Goal: Information Seeking & Learning: Learn about a topic

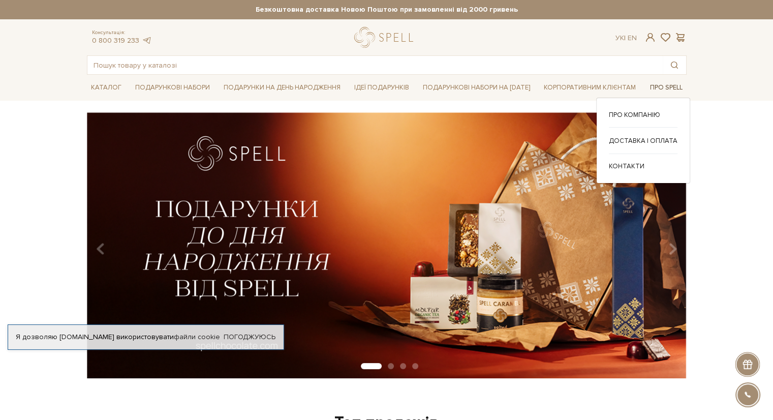
click at [677, 87] on link "Про Spell" at bounding box center [666, 88] width 41 height 16
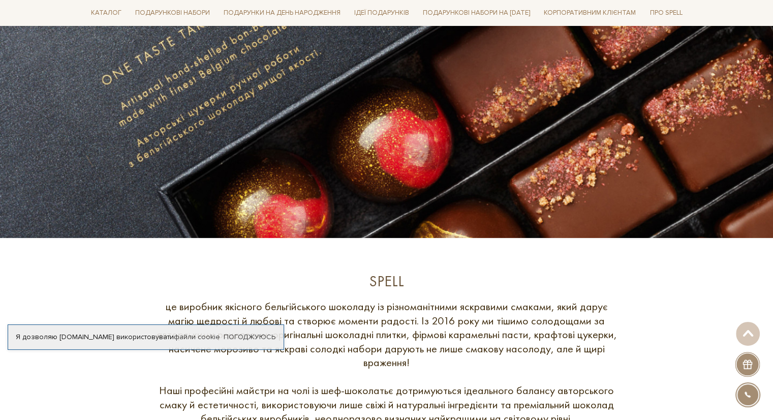
scroll to position [305, 0]
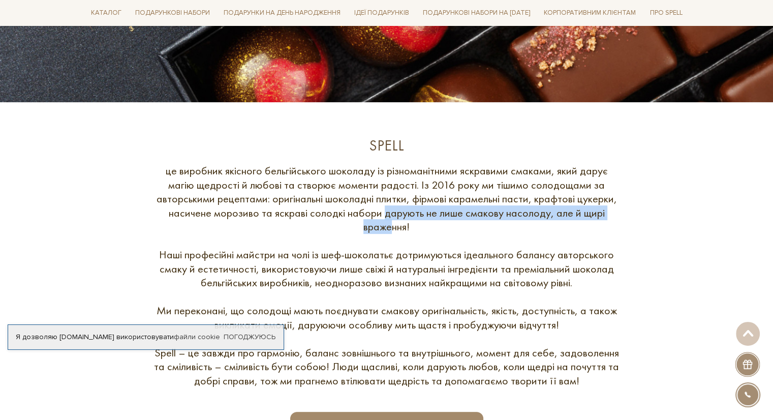
drag, startPoint x: 384, startPoint y: 208, endPoint x: 394, endPoint y: 224, distance: 19.2
click at [394, 224] on div "це виробник якісного бельгійського шоколаду із різноманітними яскравими смаками…" at bounding box center [387, 276] width 468 height 224
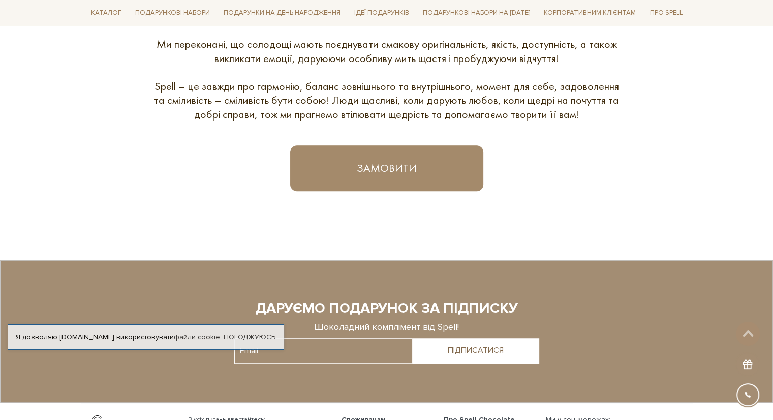
scroll to position [714, 0]
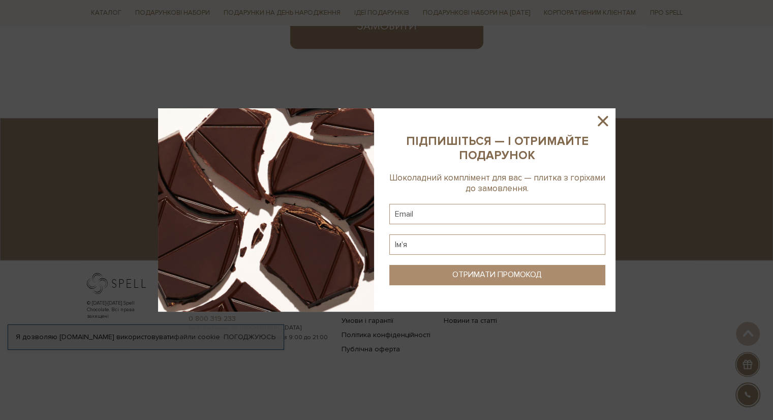
click at [604, 121] on icon at bounding box center [602, 120] width 17 height 17
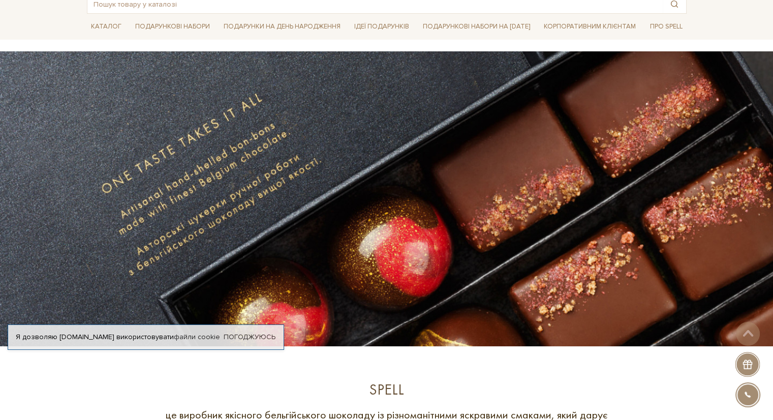
scroll to position [0, 0]
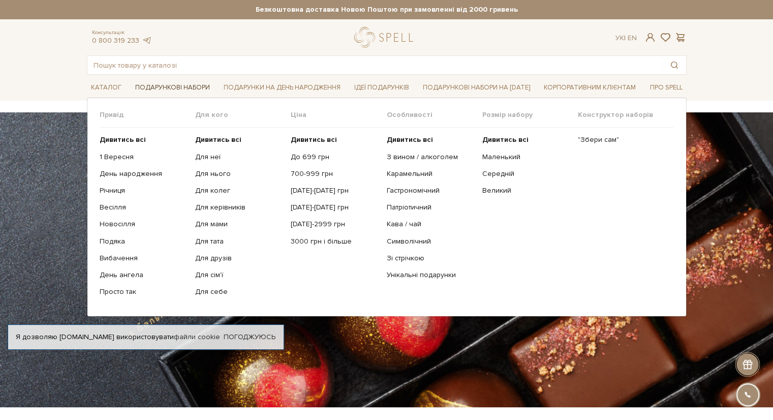
click at [161, 88] on link "Подарункові набори" at bounding box center [172, 88] width 83 height 16
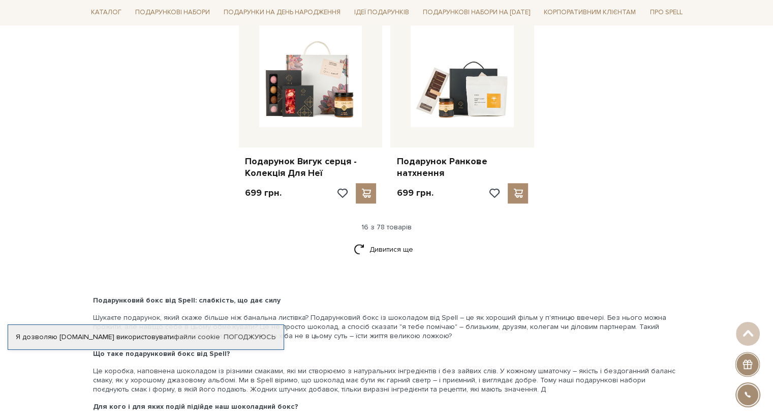
scroll to position [1373, 0]
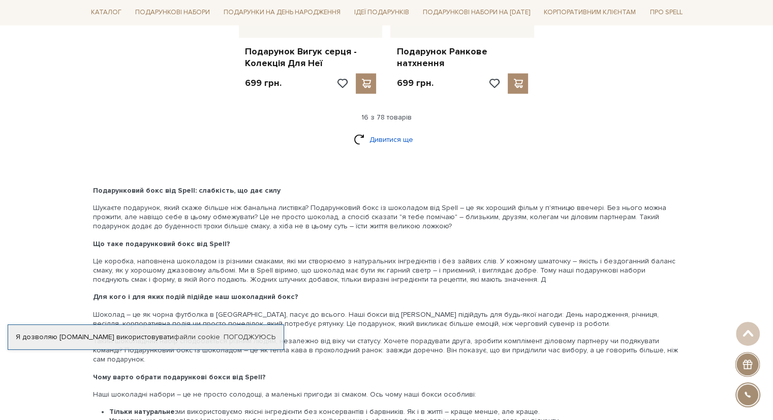
click at [382, 132] on link "Дивитися ще" at bounding box center [387, 140] width 66 height 18
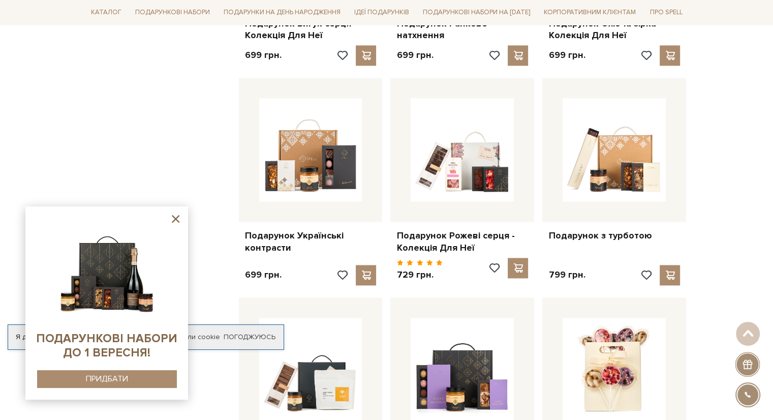
scroll to position [1423, 0]
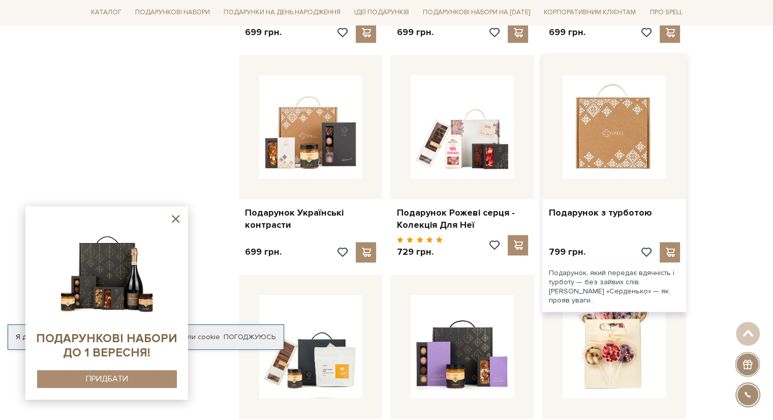
click at [618, 149] on img at bounding box center [614, 126] width 103 height 103
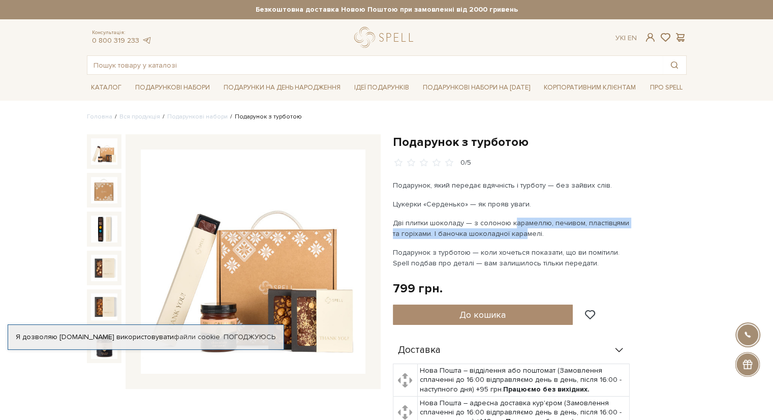
drag, startPoint x: 510, startPoint y: 222, endPoint x: 514, endPoint y: 229, distance: 8.5
click at [514, 229] on p "Дві плитки шоколаду — з солоною карамеллю, печивом, пластівцями та горіхами. І …" at bounding box center [512, 228] width 238 height 21
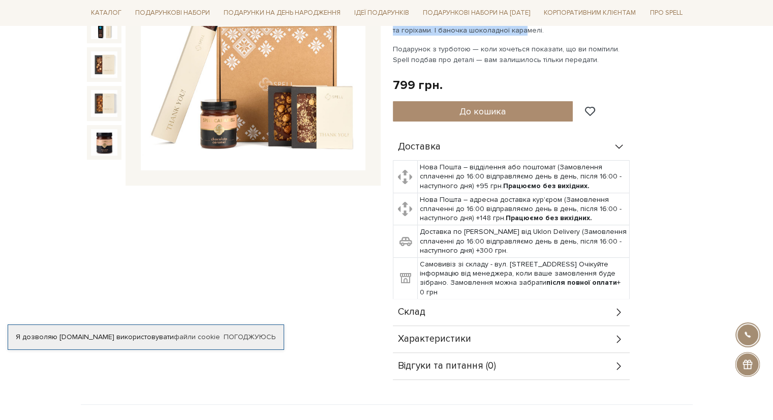
scroll to position [305, 0]
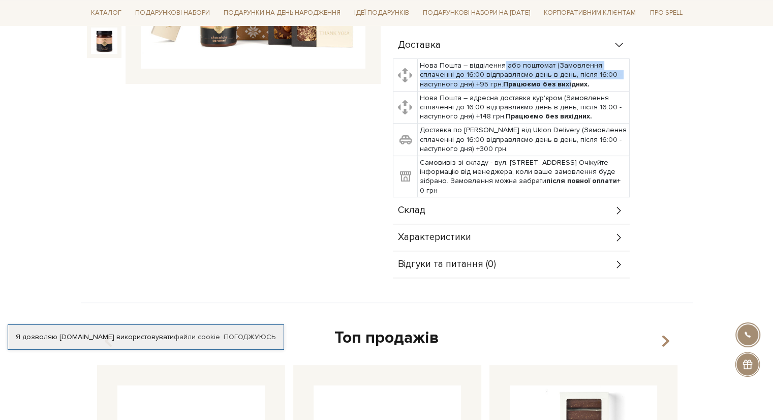
drag, startPoint x: 509, startPoint y: 64, endPoint x: 568, endPoint y: 81, distance: 61.3
click at [568, 81] on td "Нова Пошта – відділення або поштомат (Замовлення сплаченні до 16:00 відправляєм…" at bounding box center [523, 75] width 212 height 33
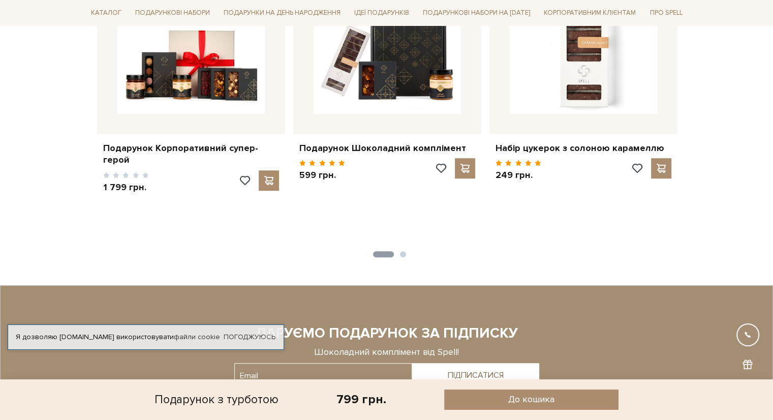
scroll to position [661, 0]
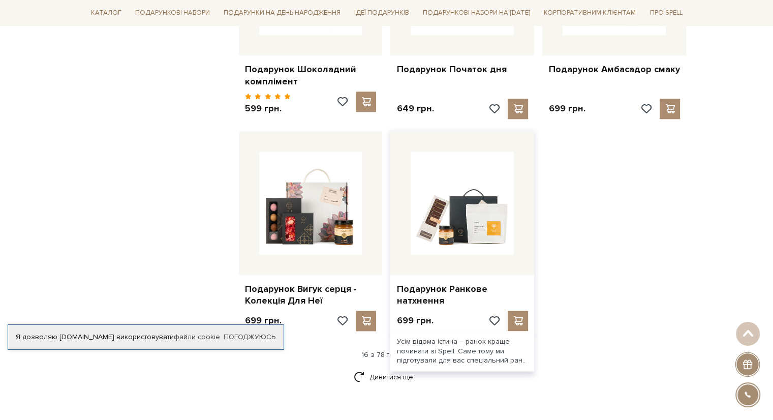
scroll to position [1220, 0]
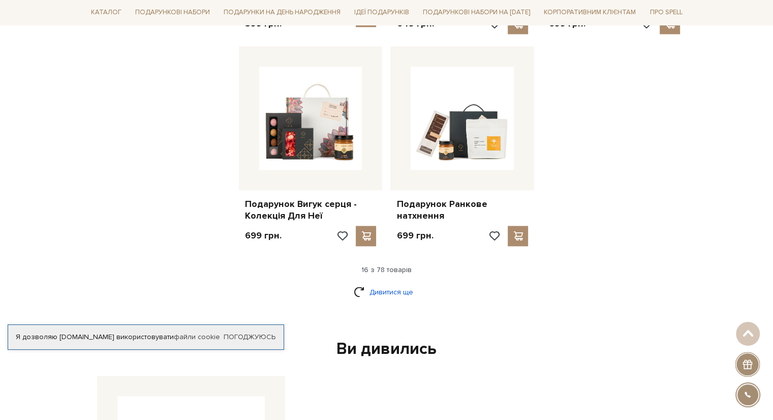
click at [369, 287] on link "Дивитися ще" at bounding box center [387, 292] width 66 height 18
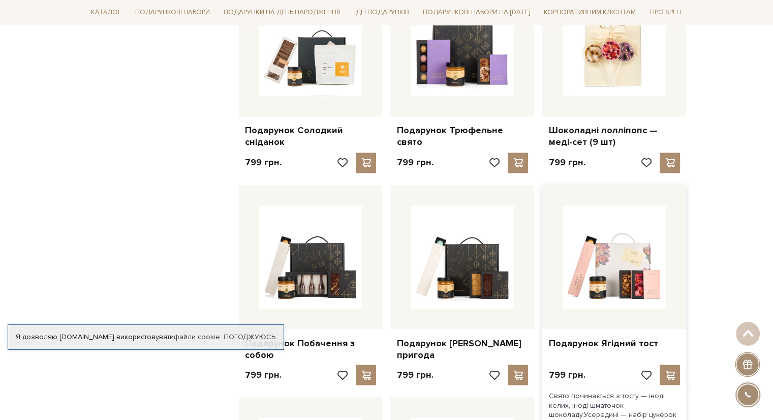
scroll to position [1728, 0]
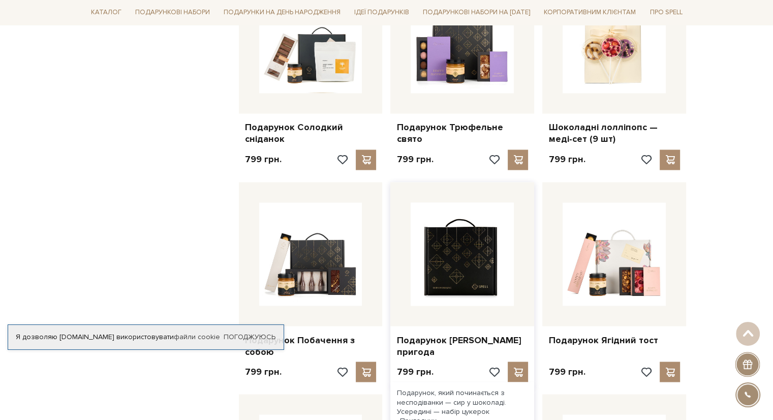
click at [500, 253] on img at bounding box center [462, 253] width 103 height 103
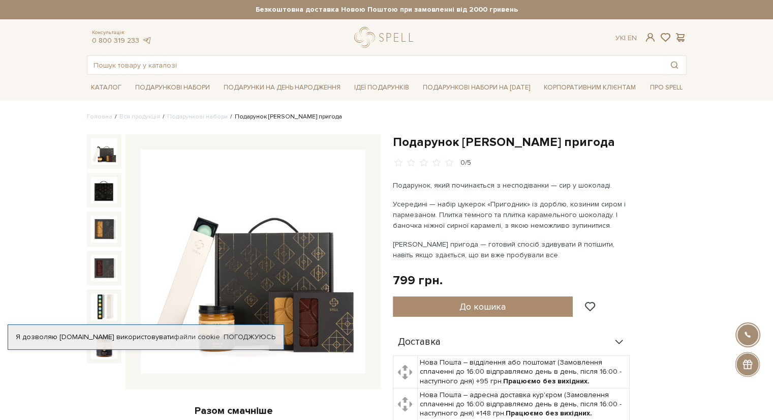
scroll to position [51, 0]
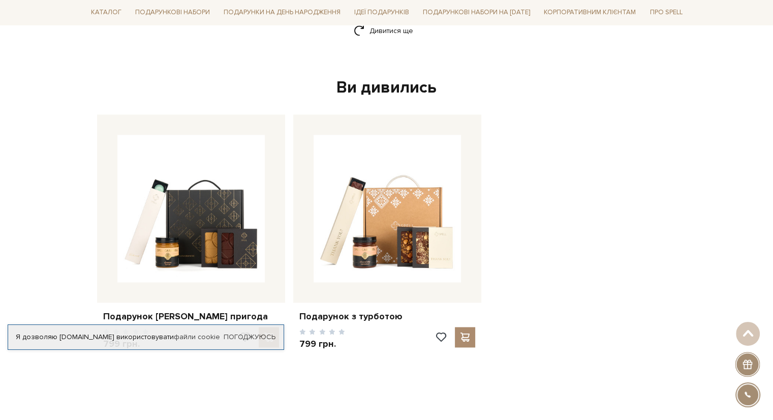
scroll to position [1322, 0]
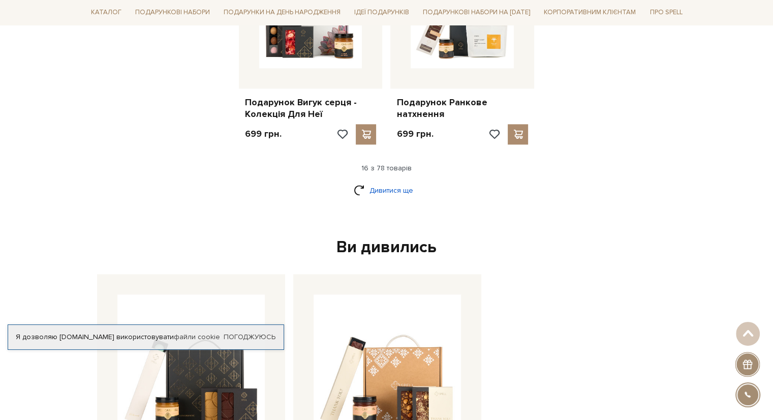
click at [393, 181] on link "Дивитися ще" at bounding box center [387, 190] width 66 height 18
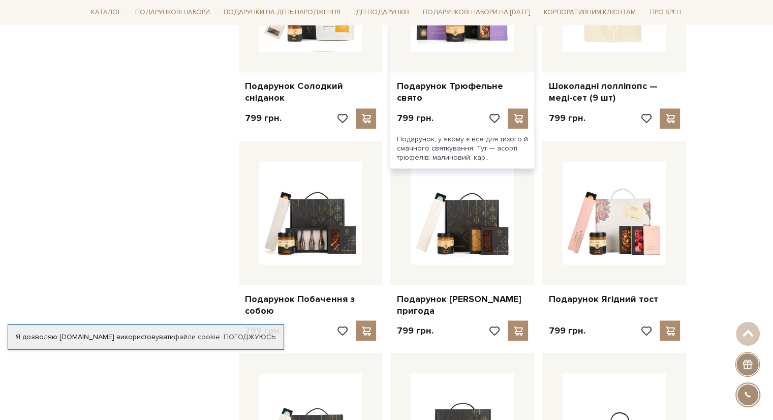
scroll to position [1830, 0]
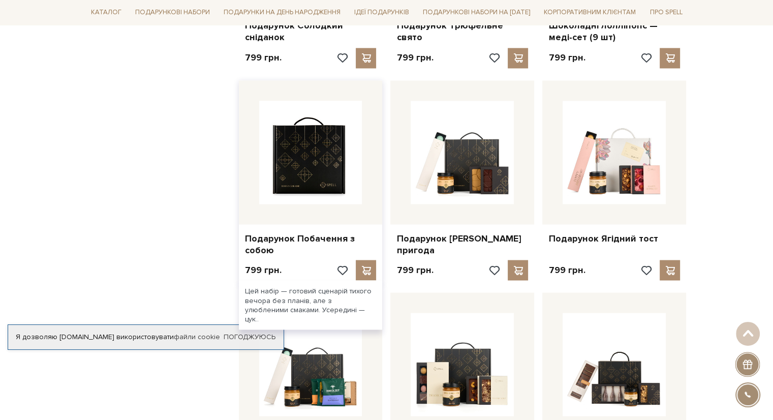
click at [353, 169] on img at bounding box center [310, 152] width 103 height 103
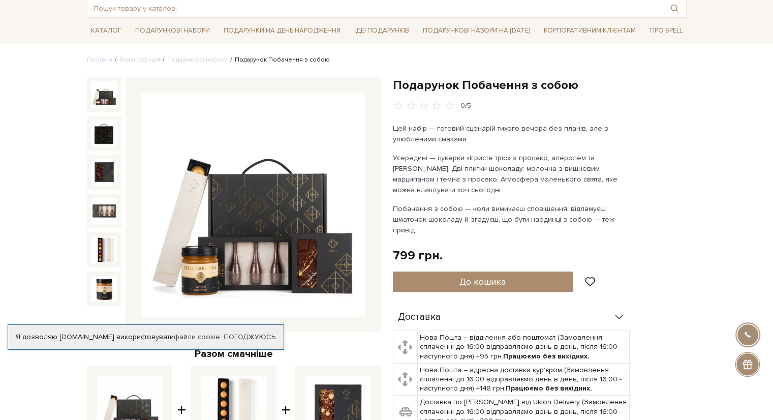
scroll to position [51, 0]
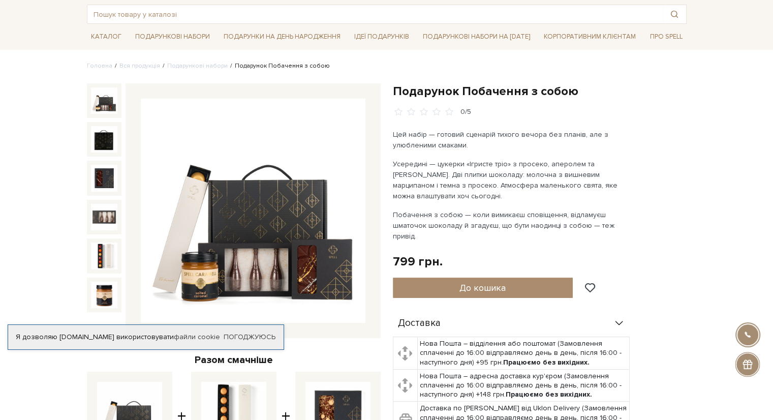
click at [258, 217] on img at bounding box center [253, 211] width 225 height 225
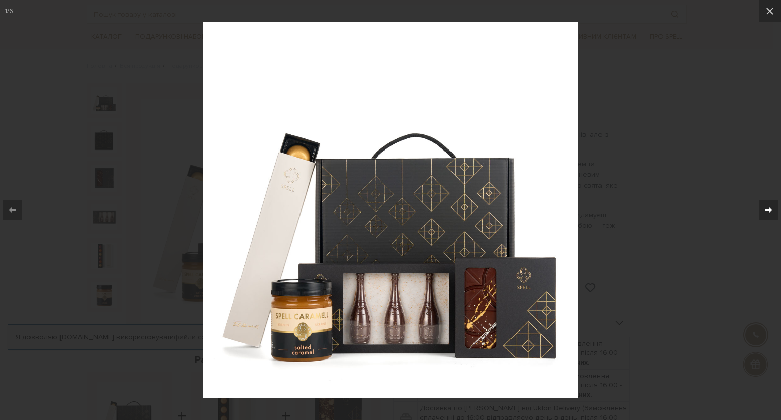
click at [773, 225] on button at bounding box center [763, 210] width 36 height 51
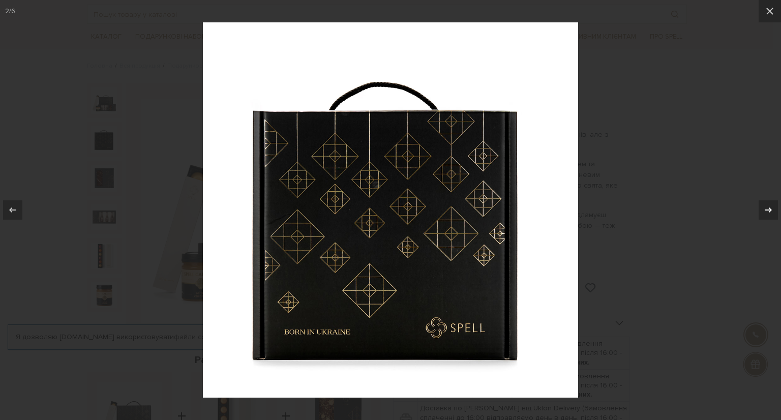
click at [773, 224] on button at bounding box center [763, 210] width 36 height 51
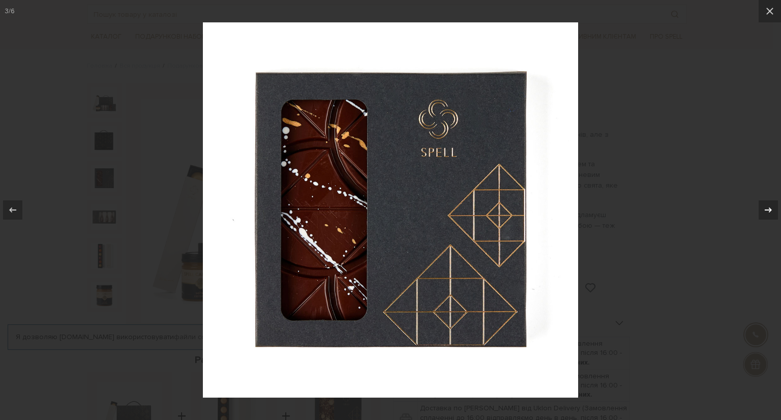
click at [773, 224] on button at bounding box center [763, 210] width 36 height 51
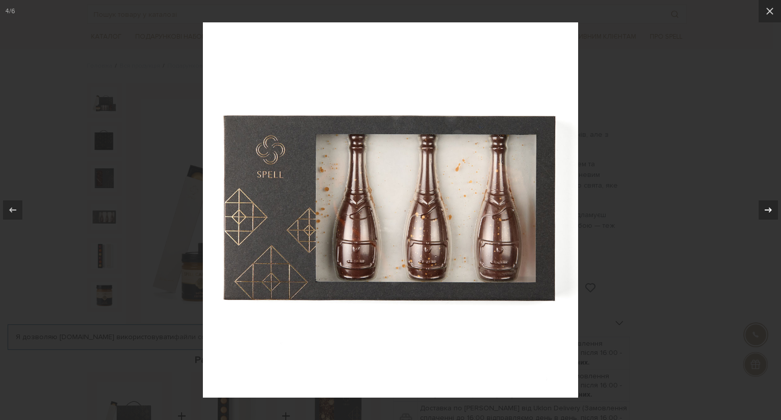
click at [773, 223] on button at bounding box center [763, 210] width 36 height 51
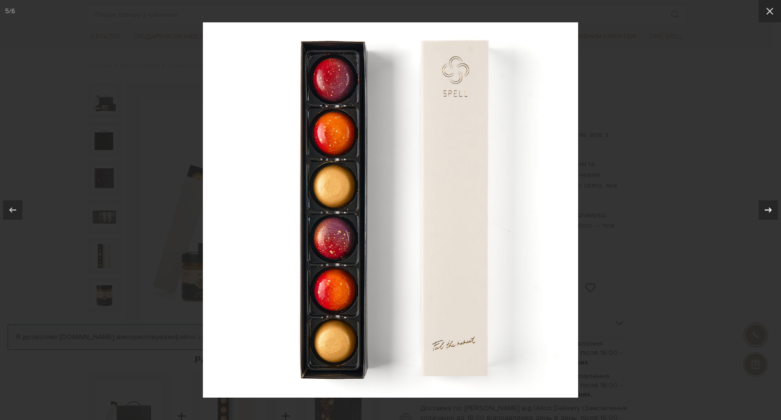
click at [773, 223] on button at bounding box center [763, 210] width 36 height 51
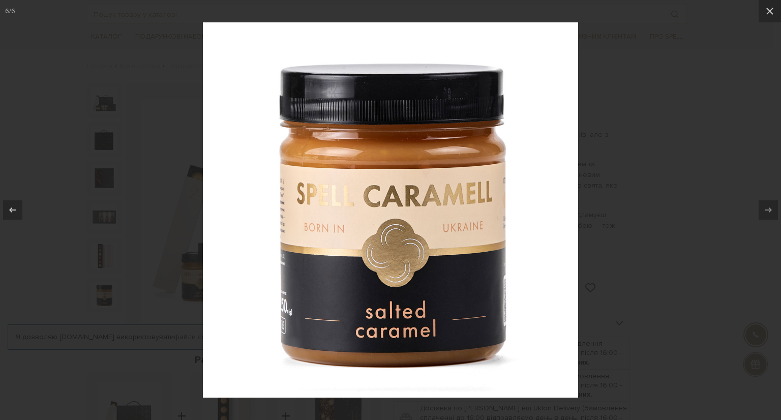
click at [642, 212] on div at bounding box center [390, 210] width 781 height 420
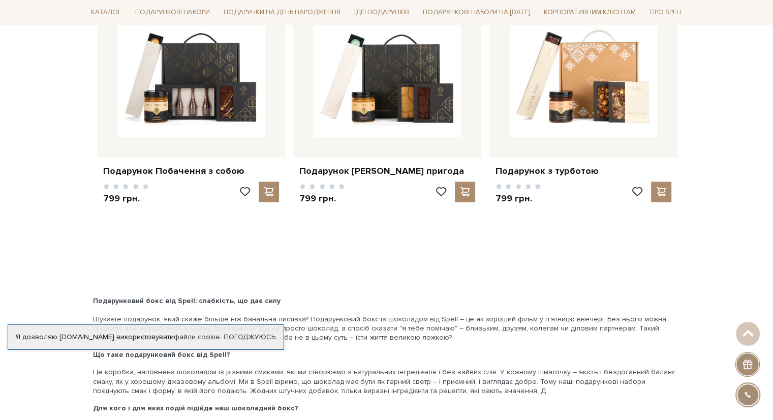
scroll to position [1373, 0]
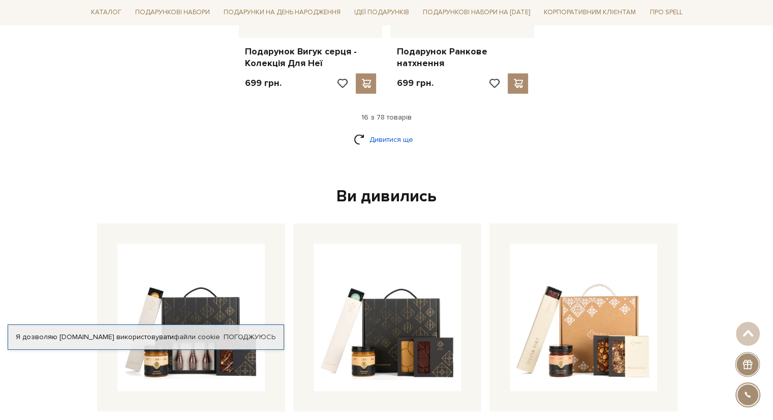
click at [384, 131] on link "Дивитися ще" at bounding box center [387, 140] width 66 height 18
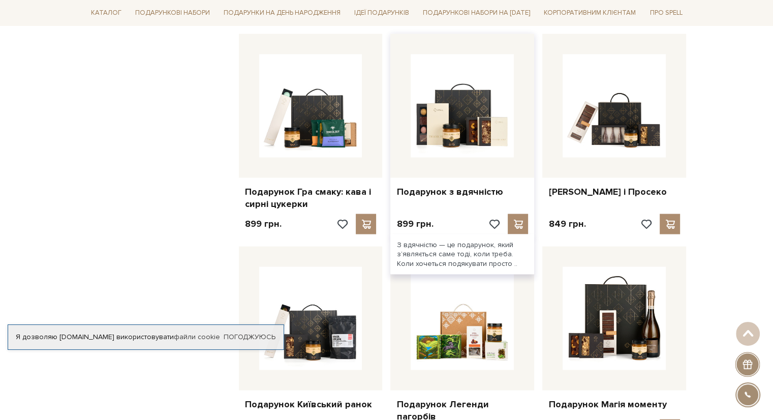
scroll to position [2186, 0]
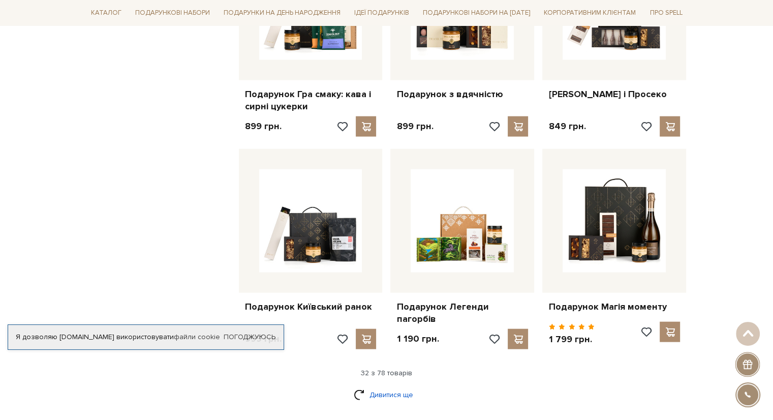
click at [375, 386] on link "Дивитися ще" at bounding box center [387, 395] width 66 height 18
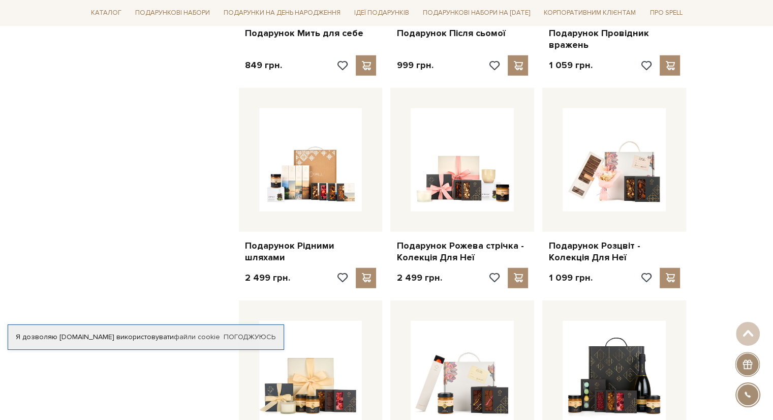
scroll to position [2694, 0]
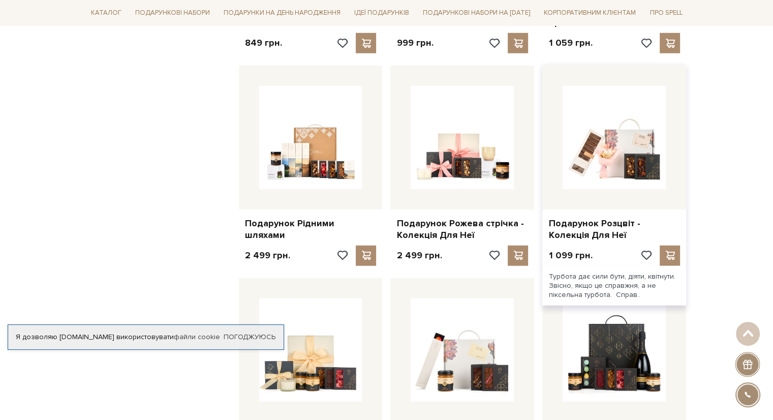
click at [636, 180] on div at bounding box center [614, 138] width 144 height 144
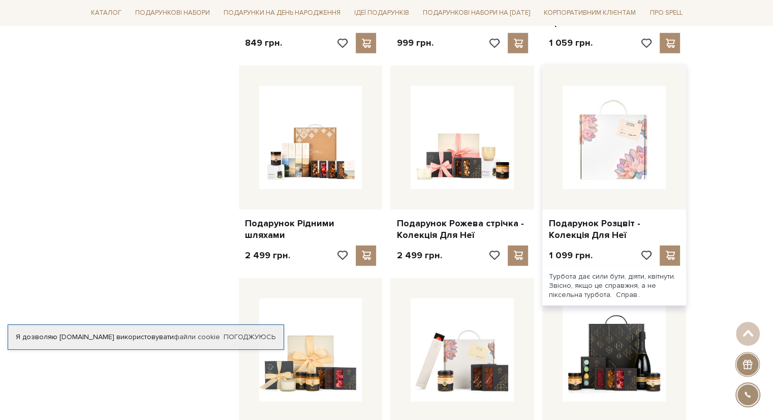
click at [624, 155] on img at bounding box center [614, 137] width 103 height 103
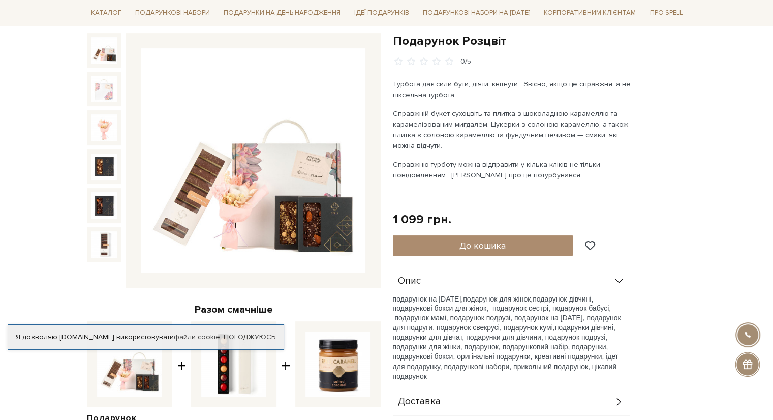
scroll to position [102, 0]
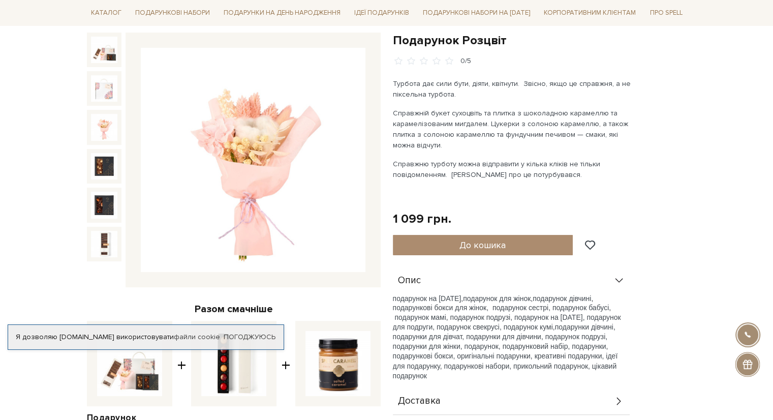
click at [100, 139] on img at bounding box center [104, 127] width 26 height 26
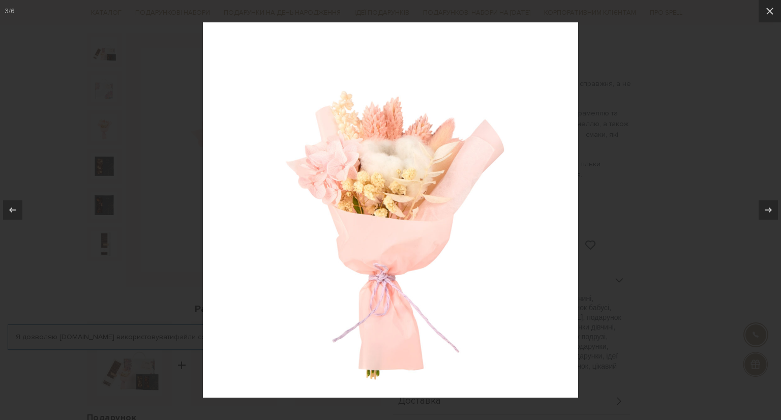
click at [697, 257] on div at bounding box center [390, 210] width 781 height 420
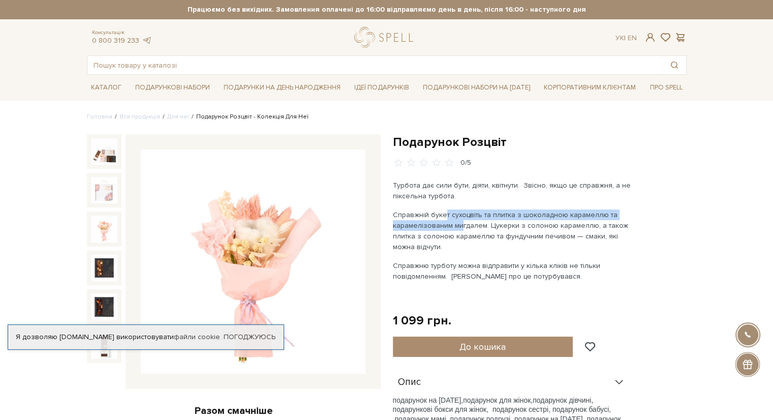
drag, startPoint x: 441, startPoint y: 217, endPoint x: 454, endPoint y: 222, distance: 14.2
click at [454, 222] on p "Справжній букет сухоцвіть та плитка з шоколадною карамеллю та карамелізованим м…" at bounding box center [512, 230] width 238 height 43
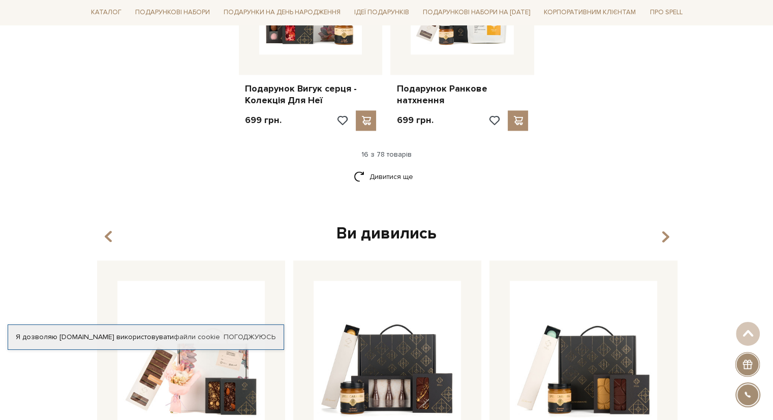
scroll to position [1180, 0]
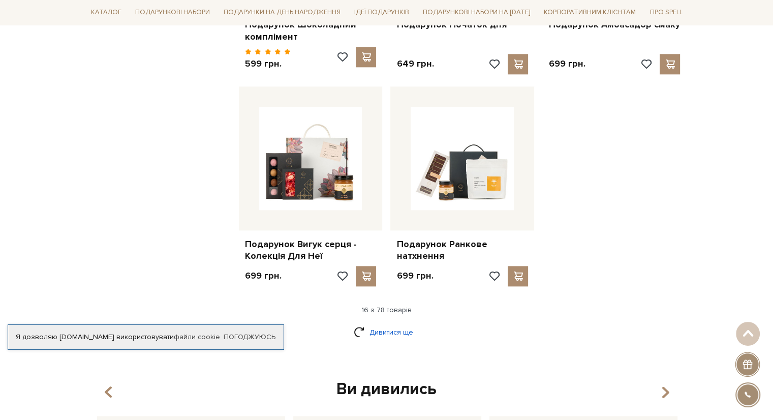
click at [375, 325] on link "Дивитися ще" at bounding box center [387, 332] width 66 height 18
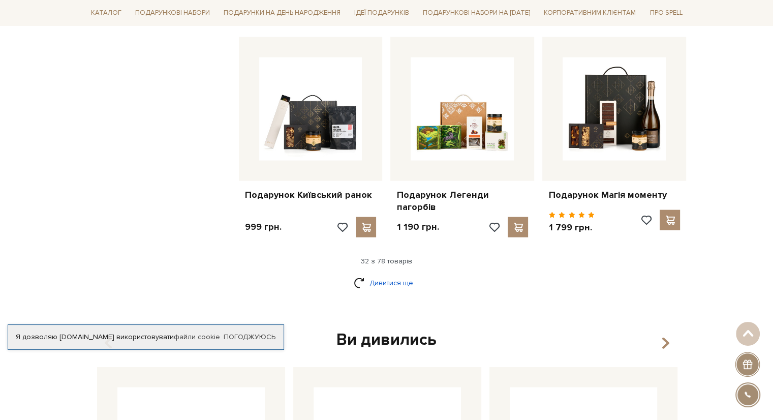
scroll to position [2298, 0]
click at [400, 273] on link "Дивитися ще" at bounding box center [387, 282] width 66 height 18
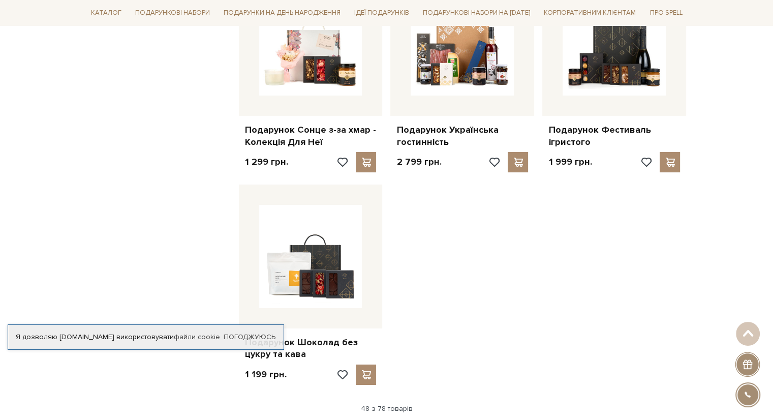
scroll to position [3518, 0]
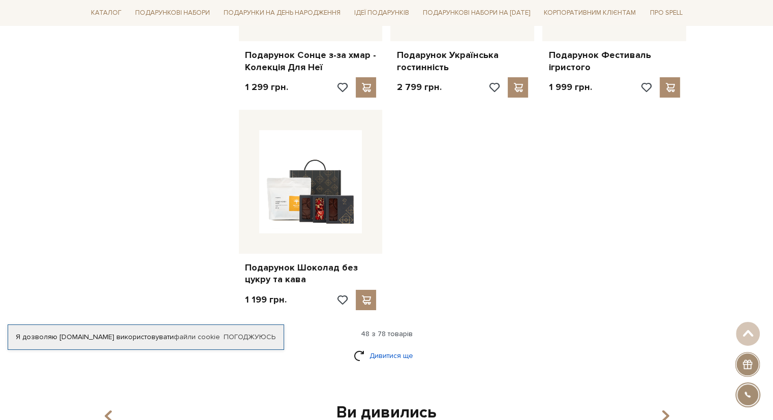
click at [406, 347] on link "Дивитися ще" at bounding box center [387, 356] width 66 height 18
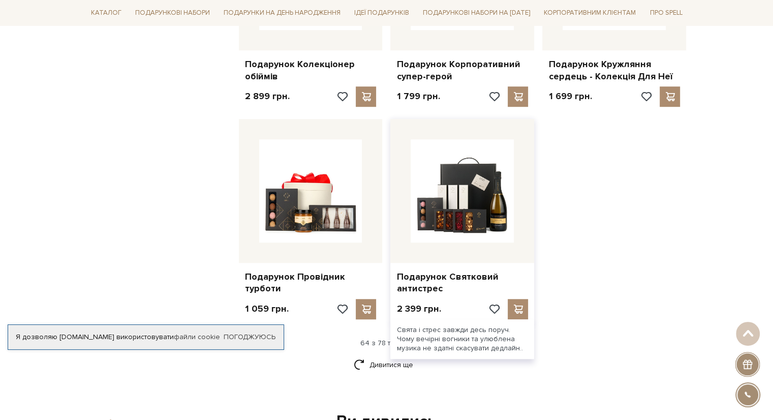
scroll to position [4637, 0]
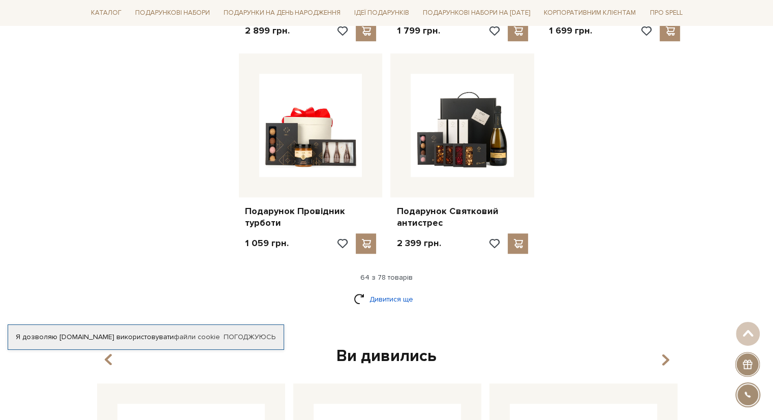
click at [387, 291] on link "Дивитися ще" at bounding box center [387, 299] width 66 height 18
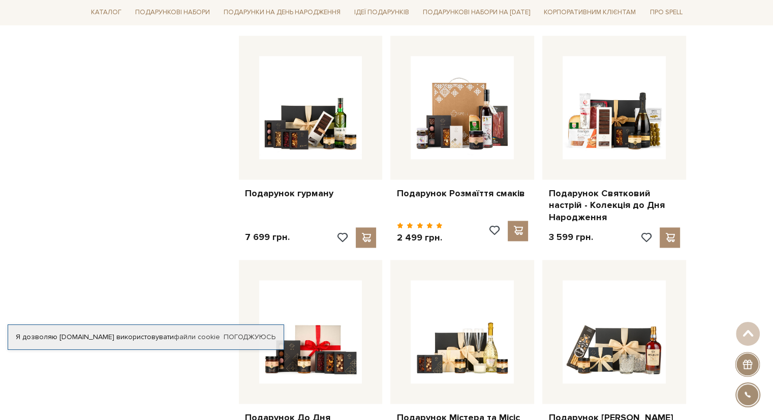
scroll to position [5298, 0]
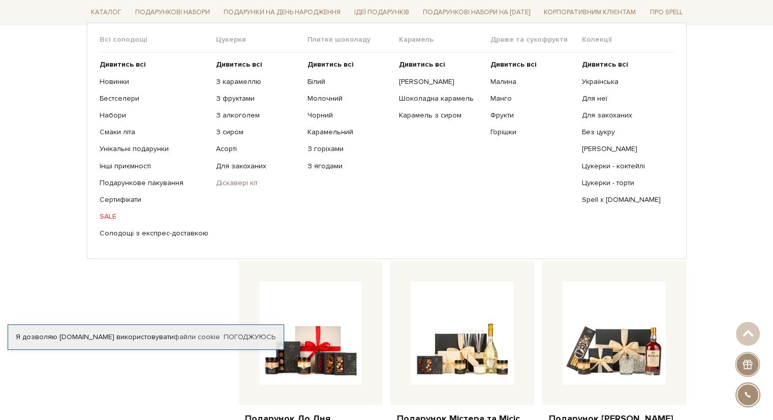
click at [232, 182] on link "Діскавері кіт" at bounding box center [258, 183] width 84 height 9
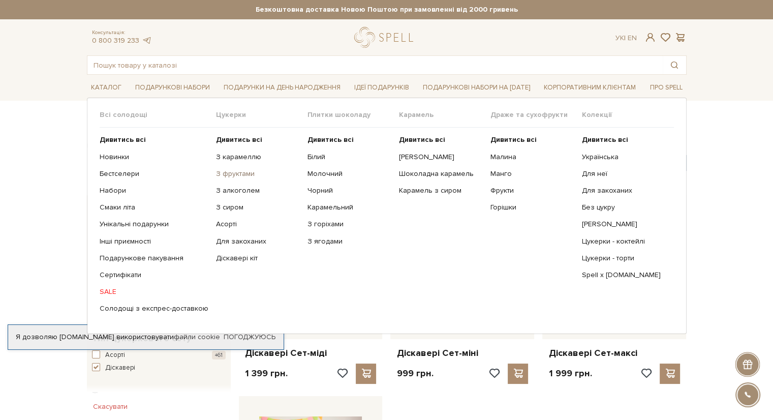
click at [226, 175] on link "З фруктами" at bounding box center [258, 173] width 84 height 9
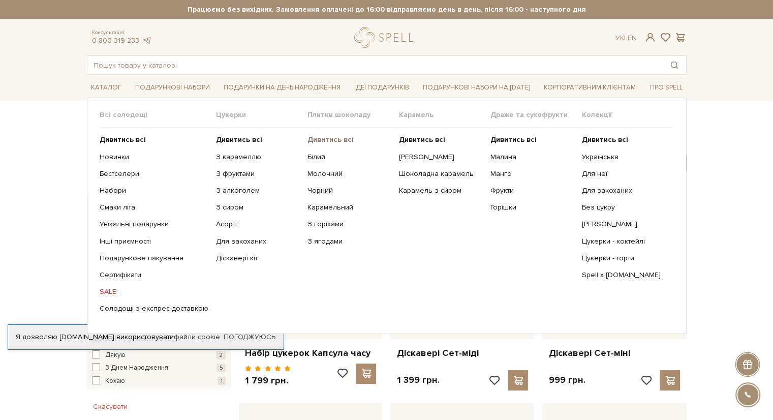
click at [327, 143] on b "Дивитись всі" at bounding box center [331, 139] width 46 height 9
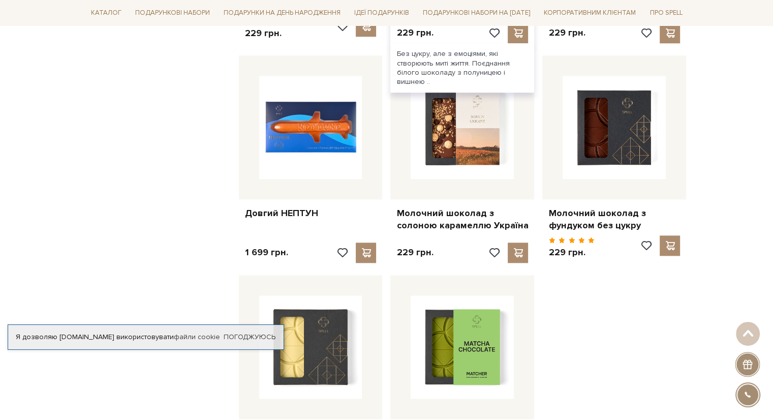
scroll to position [813, 0]
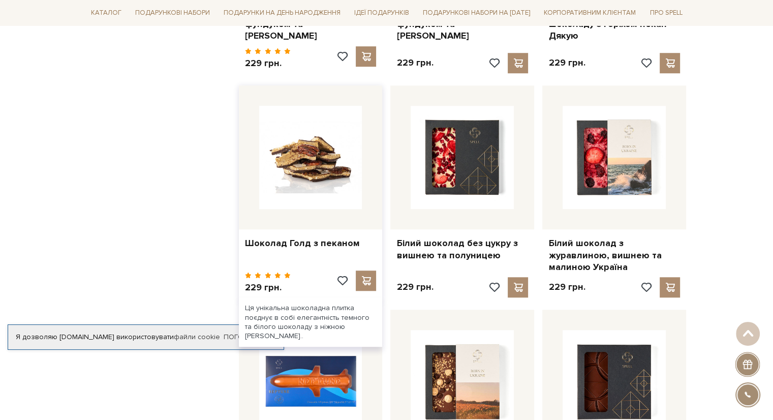
click at [308, 129] on img at bounding box center [310, 157] width 103 height 103
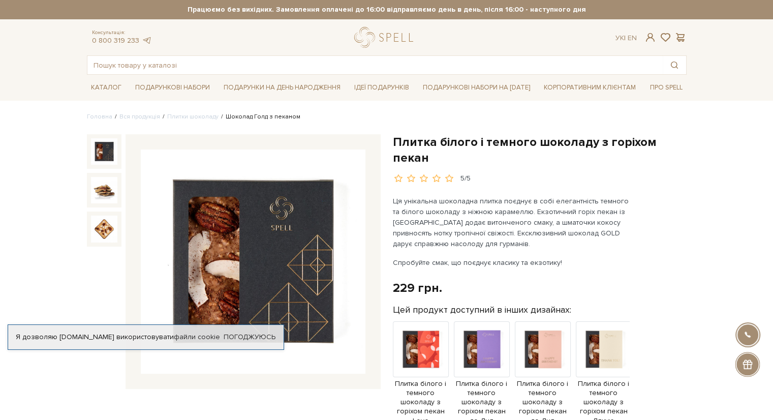
click at [121, 197] on div at bounding box center [234, 261] width 294 height 255
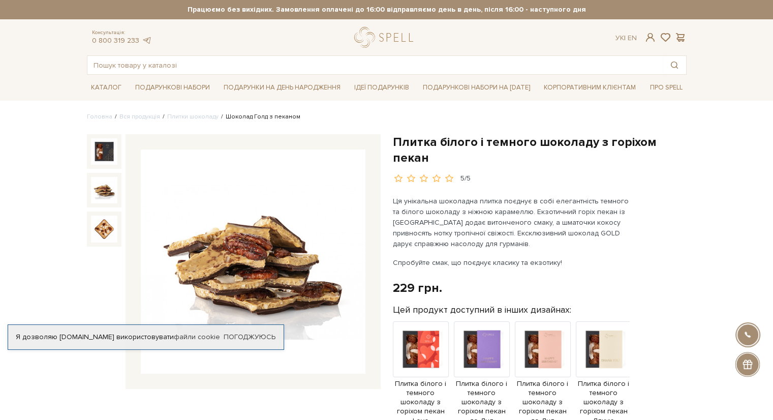
click at [111, 198] on img at bounding box center [104, 190] width 26 height 26
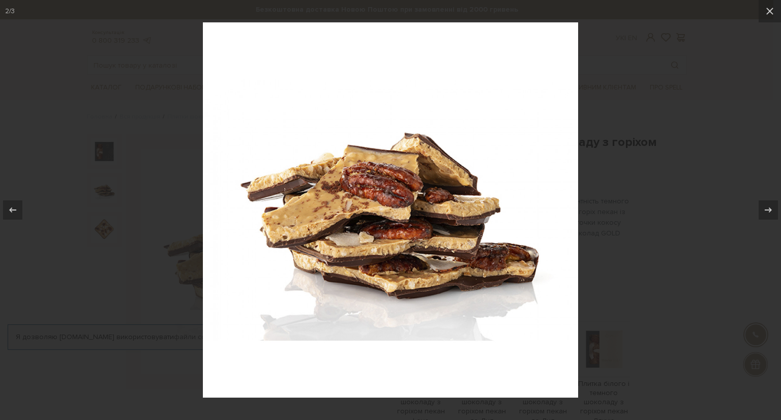
click at [109, 212] on div at bounding box center [390, 210] width 781 height 420
